Goal: Navigation & Orientation: Locate item on page

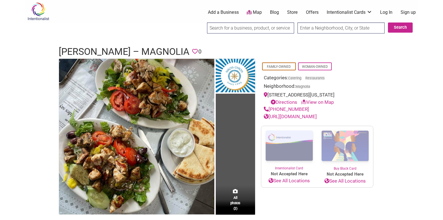
drag, startPoint x: 295, startPoint y: 101, endPoint x: 267, endPoint y: 95, distance: 28.8
click at [267, 95] on div "[STREET_ADDRESS][US_STATE] Directions View on Map" at bounding box center [317, 98] width 107 height 14
copy div "[STREET_ADDRESS][US_STATE]"
click at [265, 93] on icon at bounding box center [266, 94] width 4 height 5
click at [317, 105] on link "View on Map" at bounding box center [317, 102] width 33 height 6
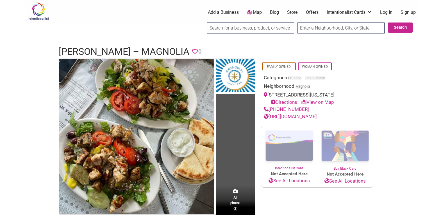
click at [317, 105] on link "View on Map" at bounding box center [317, 102] width 33 height 6
click at [323, 105] on link "View on Map" at bounding box center [317, 102] width 33 height 6
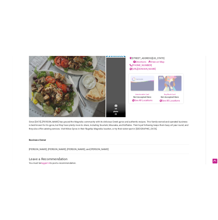
scroll to position [88, 0]
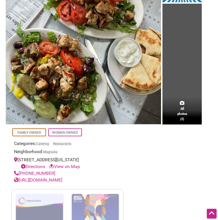
click at [62, 169] on link "View on Map" at bounding box center [64, 166] width 31 height 5
